Goal: Task Accomplishment & Management: Complete application form

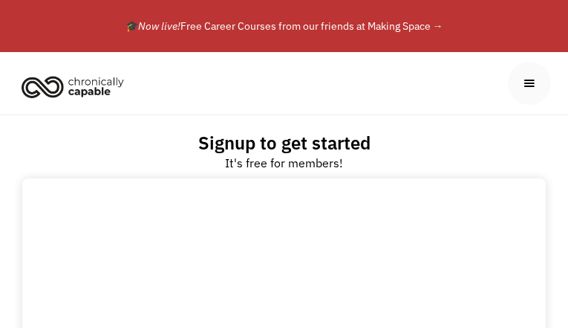
type input "rBdmXJQUt"
type input "IEssjWRT"
type input "lolikifaxas84@gmail.com"
select select "Instagram"
